Goal: Information Seeking & Learning: Find specific fact

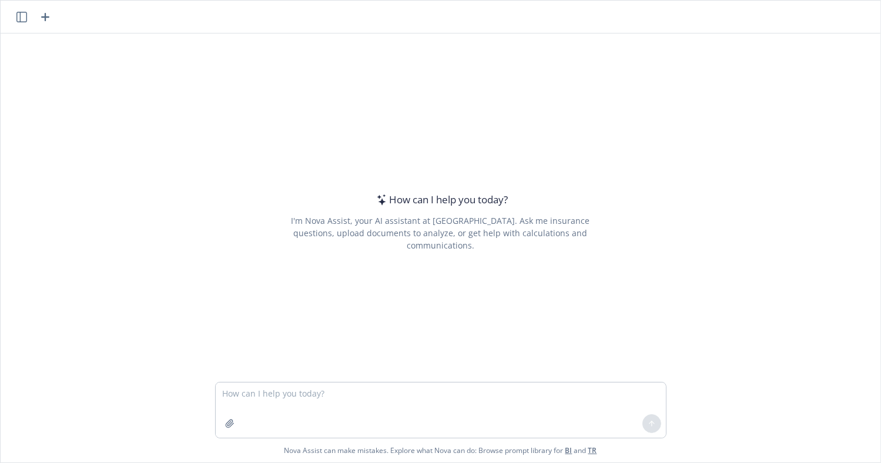
click at [255, 385] on textarea at bounding box center [441, 410] width 450 height 55
type textarea "legislation changes in [GEOGRAPHIC_DATA] for [DATE]"
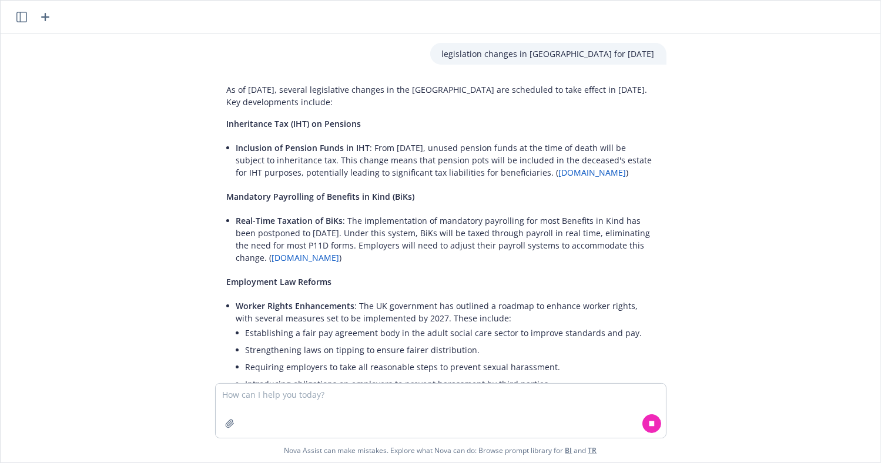
drag, startPoint x: 219, startPoint y: 123, endPoint x: 520, endPoint y: 176, distance: 305.9
click at [520, 176] on div "As of [DATE], several legislative changes in the [GEOGRAPHIC_DATA] are schedule…" at bounding box center [440, 362] width 451 height 567
copy div "Inheritance Tax (IHT) on Pensions Inclusion of Pension Funds in IHT : From [DAT…"
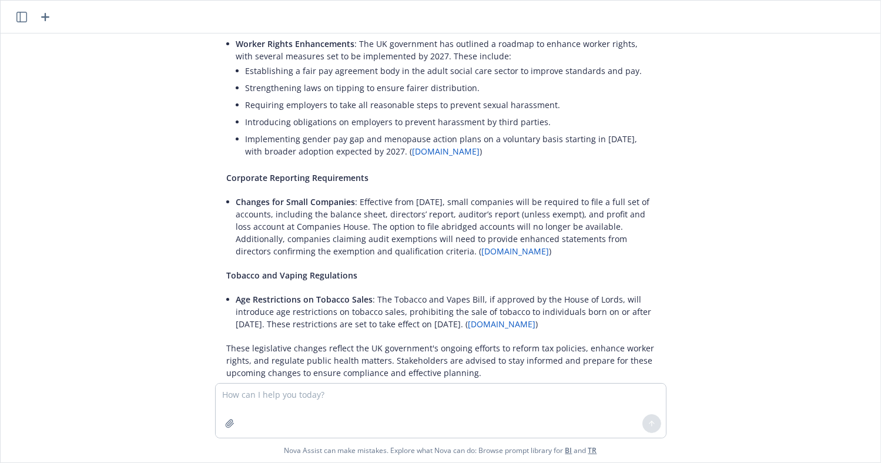
scroll to position [290, 0]
